Goal: Entertainment & Leisure: Consume media (video, audio)

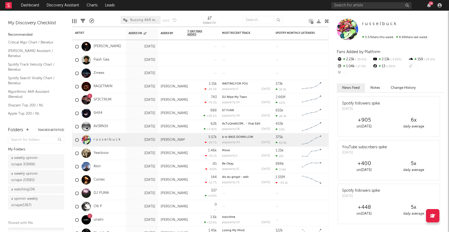
scroll to position [20, 0]
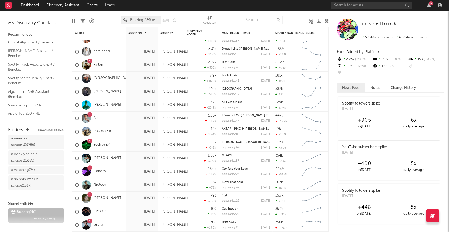
click at [262, 7] on nav "Dashboard Discovery Assistant Charts Leads 14" at bounding box center [224, 5] width 449 height 11
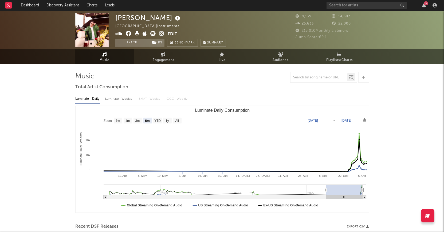
select select "6m"
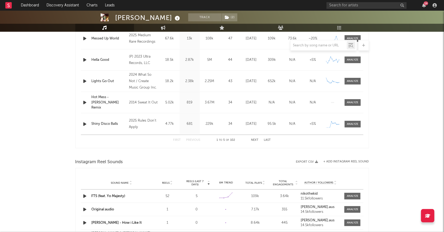
scroll to position [165, 0]
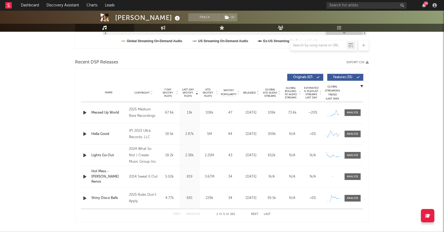
click at [86, 112] on icon "button" at bounding box center [85, 113] width 6 height 7
click at [225, 227] on div "00:01 00:29" at bounding box center [222, 225] width 93 height 13
click at [225, 225] on div at bounding box center [222, 225] width 67 height 1
click at [83, 112] on icon "button" at bounding box center [84, 113] width 5 height 7
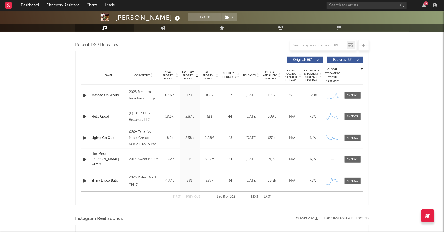
scroll to position [0, 0]
